Goal: Transaction & Acquisition: Purchase product/service

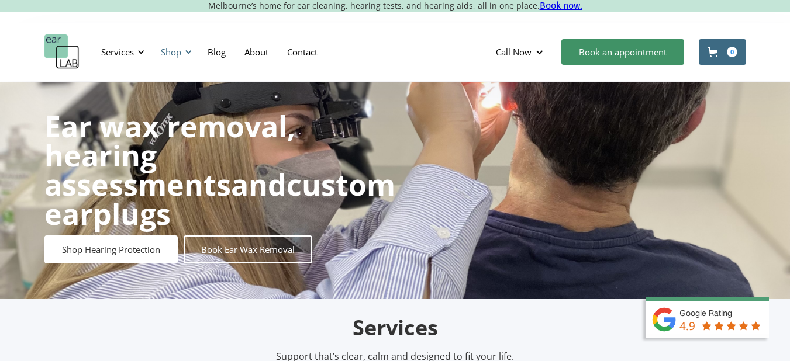
click at [192, 51] on div at bounding box center [188, 52] width 8 height 8
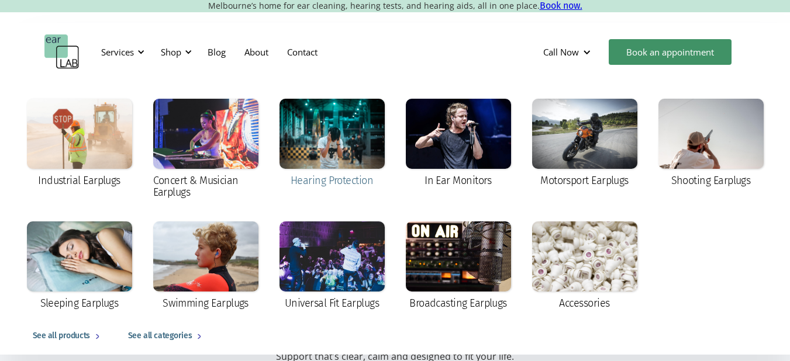
click at [363, 116] on div at bounding box center [332, 134] width 105 height 70
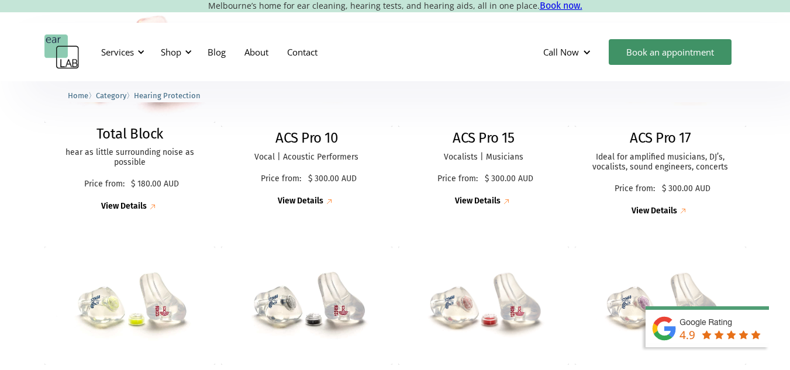
scroll to position [335, 0]
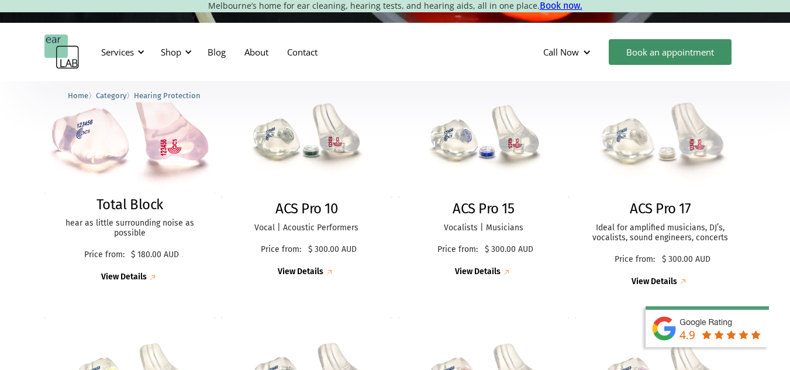
click at [650, 165] on img at bounding box center [660, 138] width 188 height 129
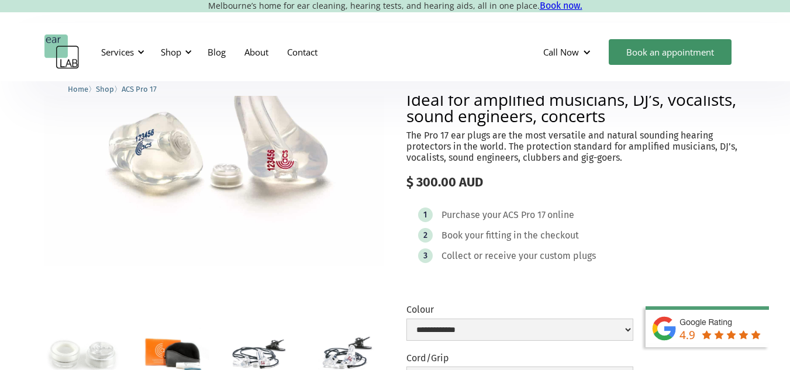
scroll to position [83, 0]
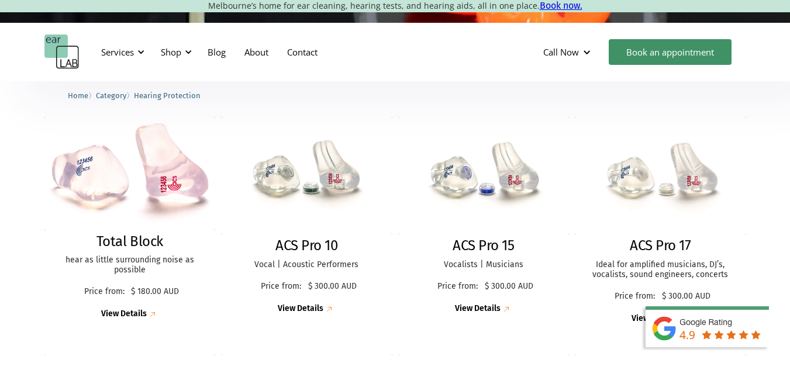
scroll to position [292, 0]
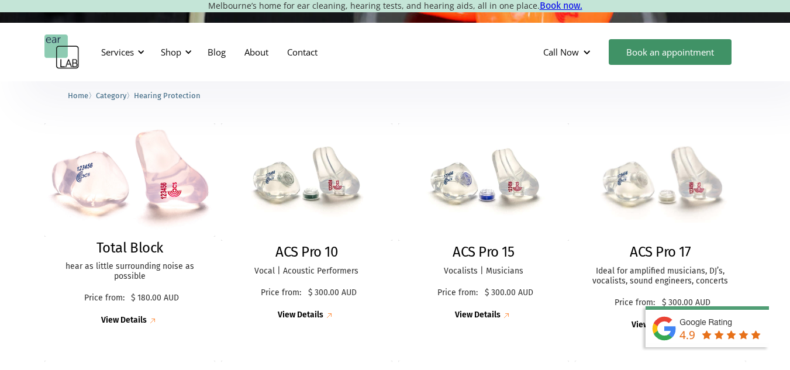
click at [636, 163] on img at bounding box center [660, 182] width 185 height 127
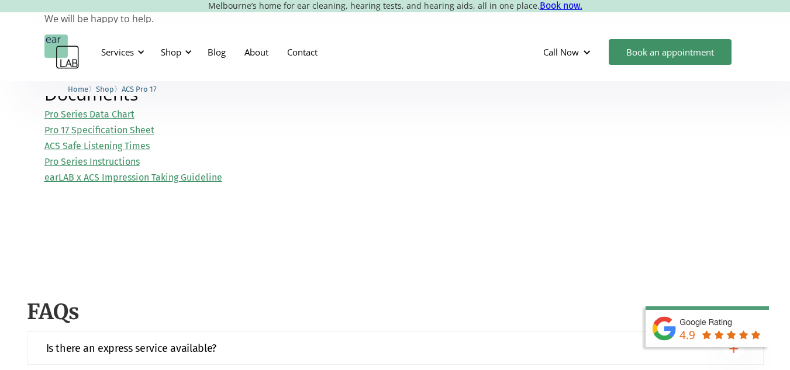
scroll to position [1267, 0]
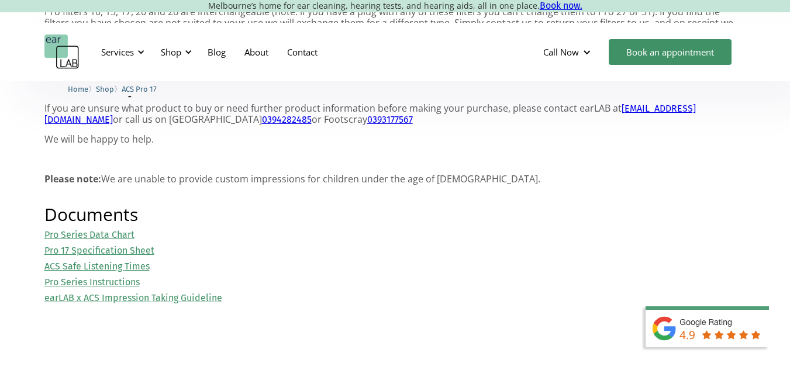
click at [117, 235] on link "Pro Series Data Chart" at bounding box center [89, 234] width 90 height 11
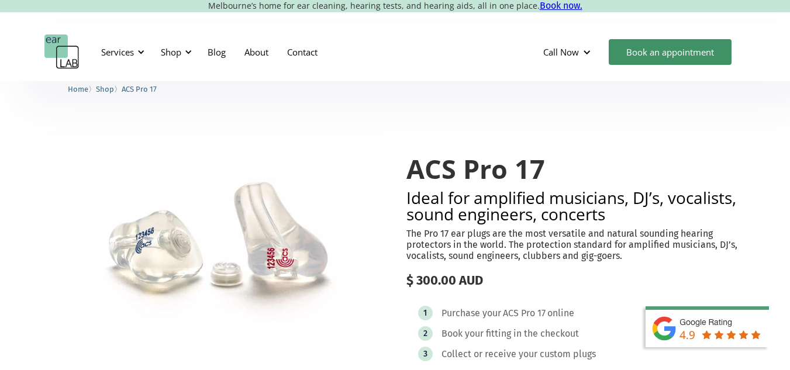
click at [440, 65] on div "Services Microsuction Unblocking your ears in the safest, fastest way possible.…" at bounding box center [395, 52] width 702 height 35
click at [452, 68] on div "Services Microsuction Unblocking your ears in the safest, fastest way possible.…" at bounding box center [395, 52] width 702 height 35
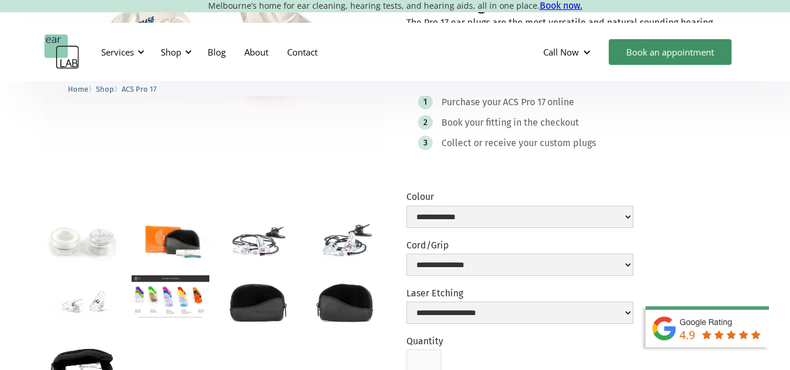
scroll to position [242, 0]
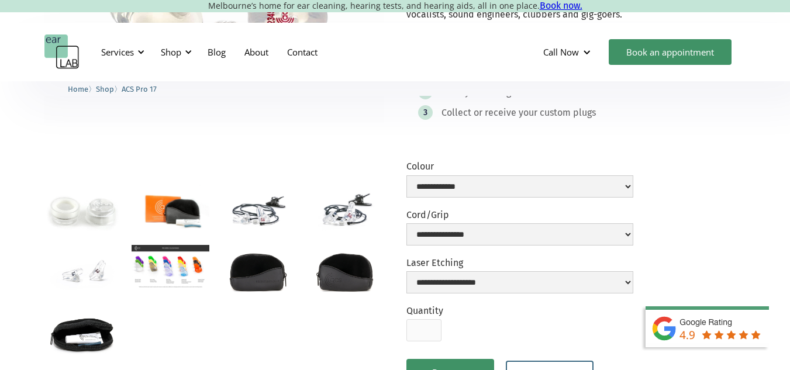
click at [266, 205] on img "open lightbox" at bounding box center [258, 209] width 78 height 51
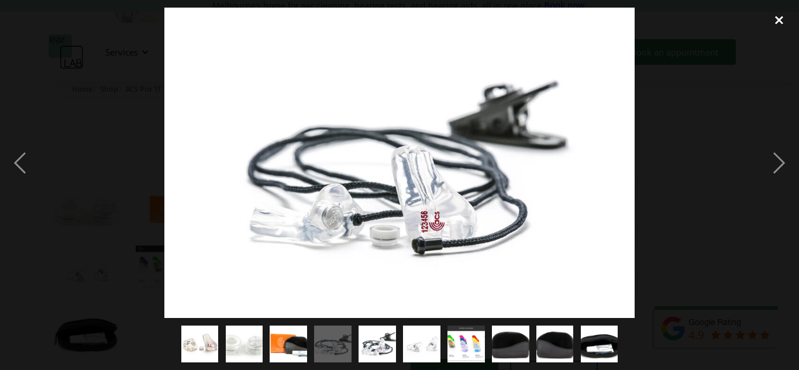
click at [775, 16] on div "close lightbox" at bounding box center [779, 21] width 40 height 26
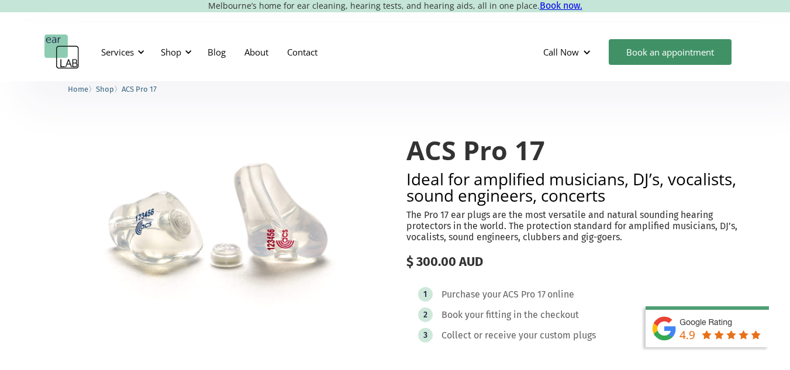
scroll to position [11, 0]
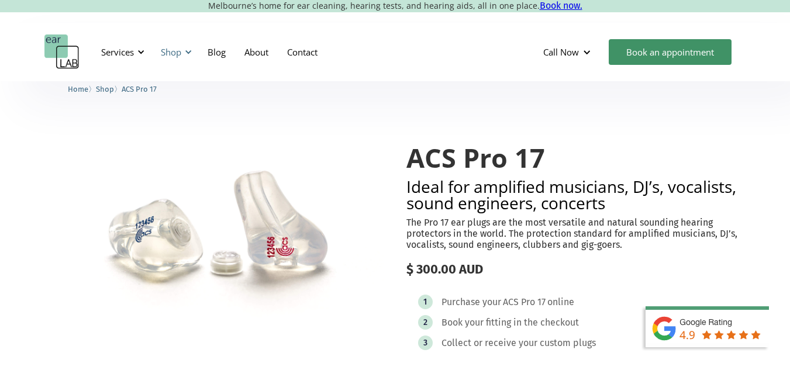
click at [187, 46] on div "Shop" at bounding box center [175, 52] width 42 height 35
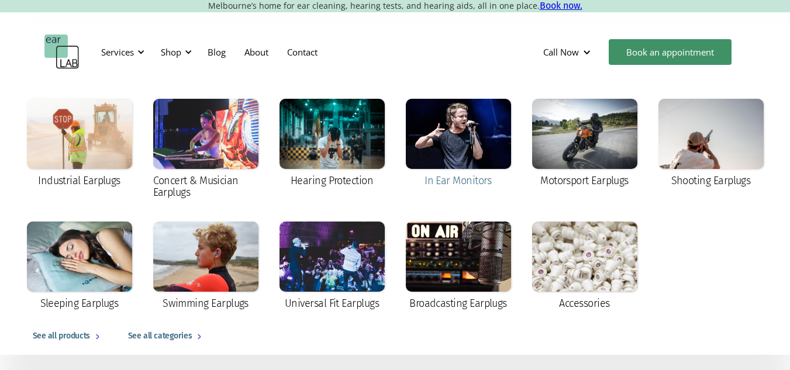
click at [469, 126] on div at bounding box center [458, 134] width 105 height 70
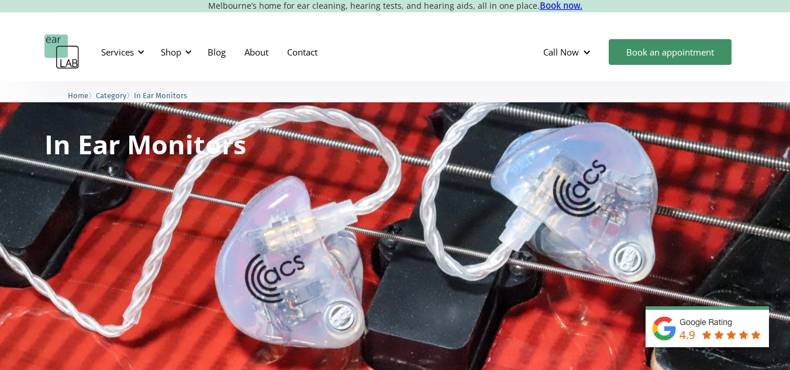
click at [447, 61] on div "Services Microsuction Unblocking your ears in the safest, fastest way possible.…" at bounding box center [395, 52] width 702 height 35
click at [454, 51] on div "Services Microsuction Unblocking your ears in the safest, fastest way possible.…" at bounding box center [395, 52] width 702 height 35
click at [396, 57] on div "Services Microsuction Unblocking your ears in the safest, fastest way possible.…" at bounding box center [395, 52] width 702 height 35
